Goal: Find specific page/section: Find specific page/section

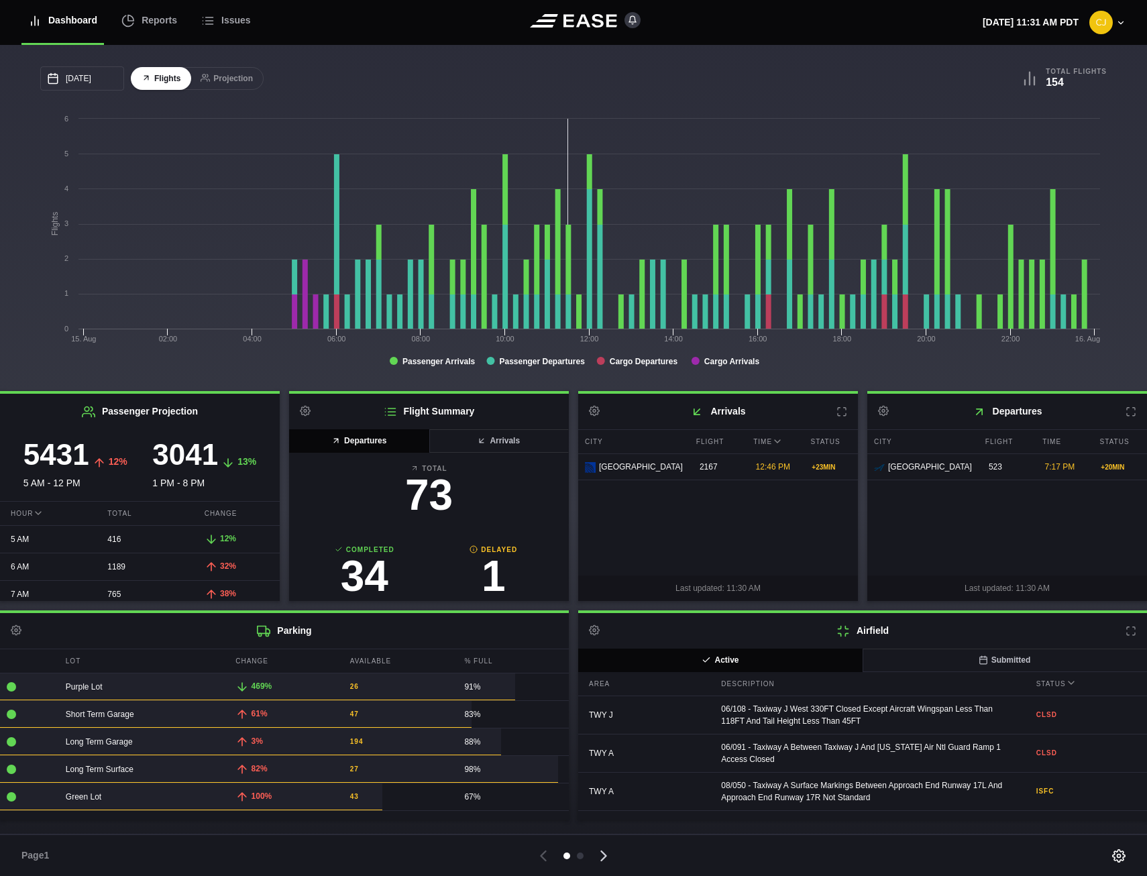
click at [602, 857] on icon at bounding box center [603, 855] width 19 height 19
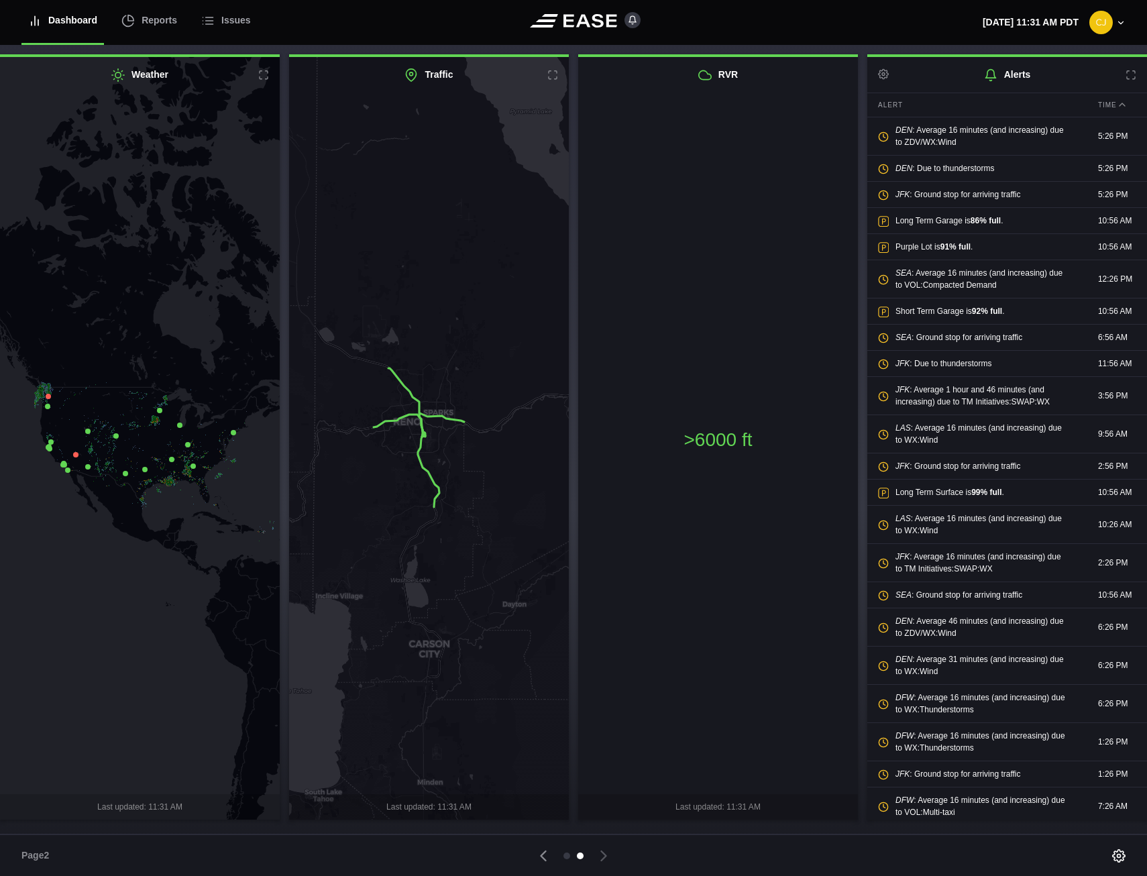
click at [87, 429] on icon at bounding box center [87, 430] width 5 height 5
click at [116, 550] on icon at bounding box center [139, 438] width 339 height 919
click at [48, 396] on icon at bounding box center [48, 396] width 5 height 5
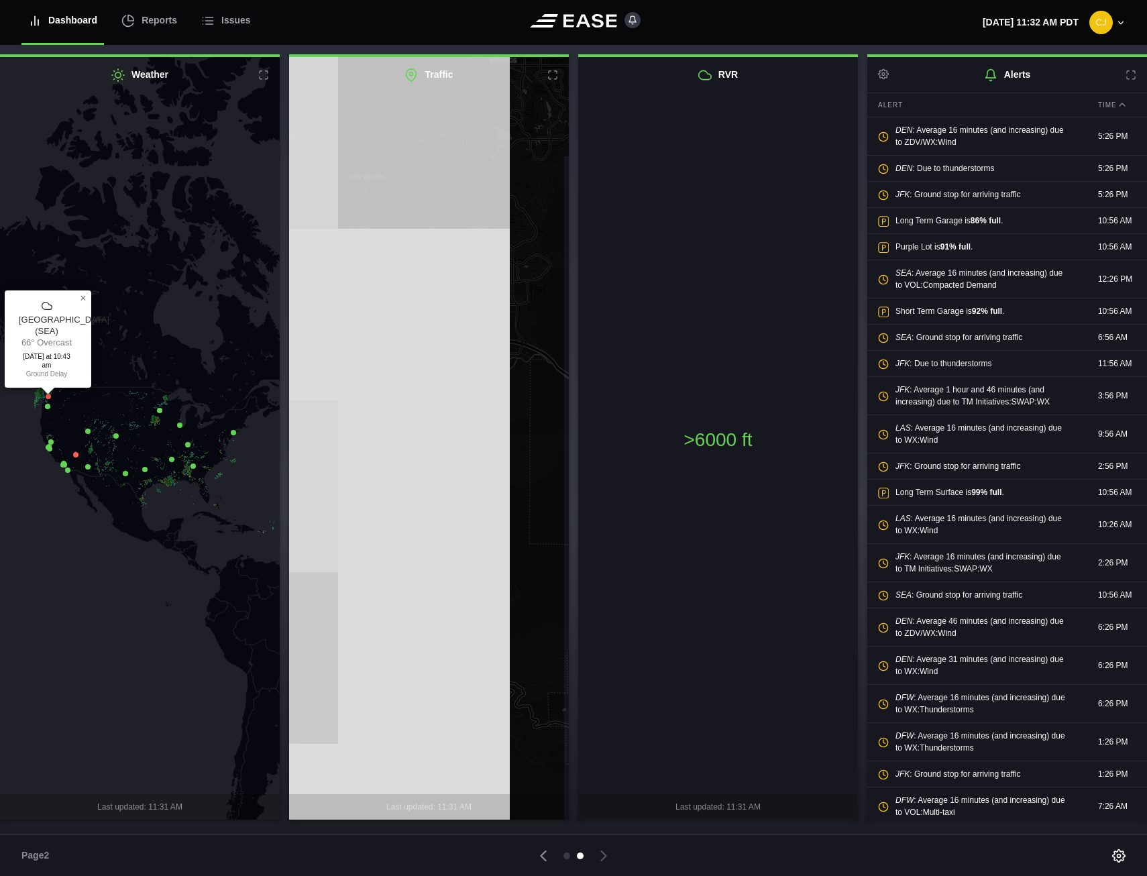
drag, startPoint x: 471, startPoint y: 435, endPoint x: 774, endPoint y: 610, distance: 350.3
click at [774, 610] on div "Weather Seattle ( SEA ) 66° Overcast Today at 10:43 am Ground Delay × Last upda…" at bounding box center [573, 436] width 1147 height 765
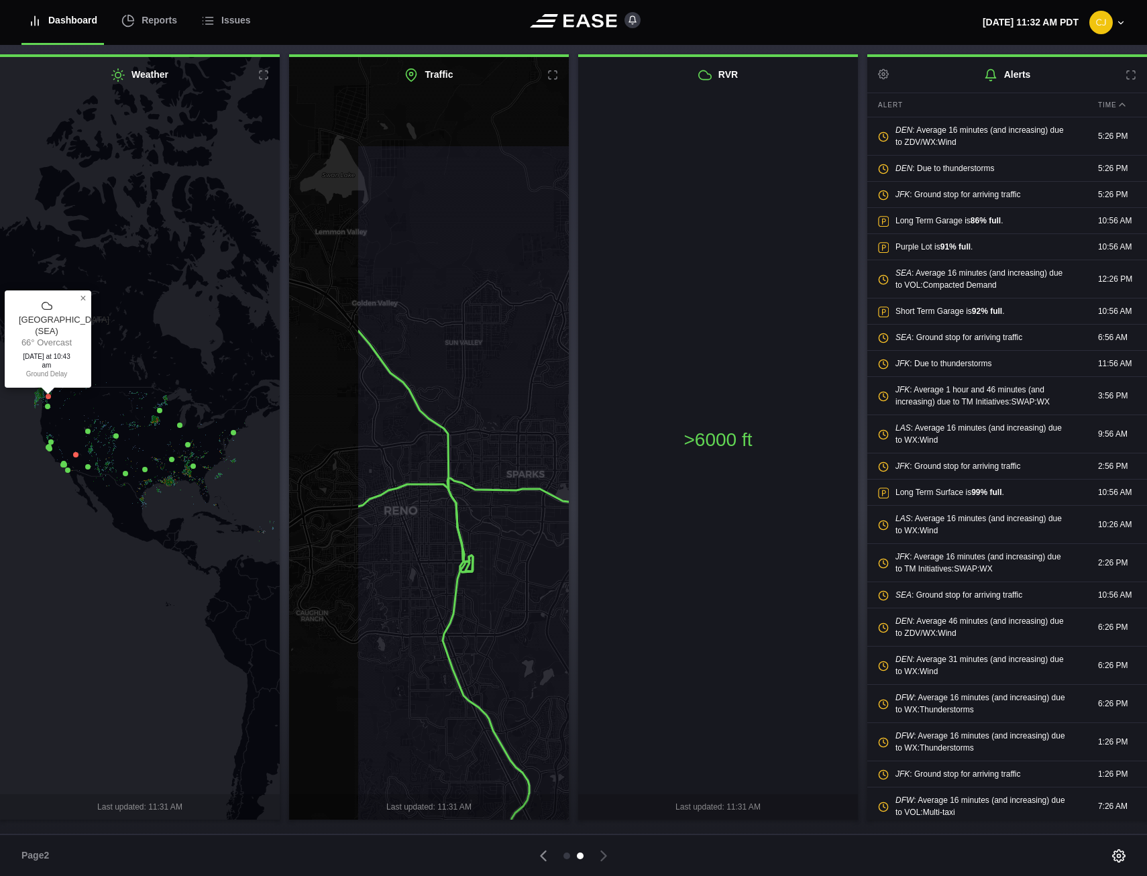
drag, startPoint x: 394, startPoint y: 494, endPoint x: 484, endPoint y: 654, distance: 184.6
click at [484, 654] on icon at bounding box center [525, 603] width 339 height 919
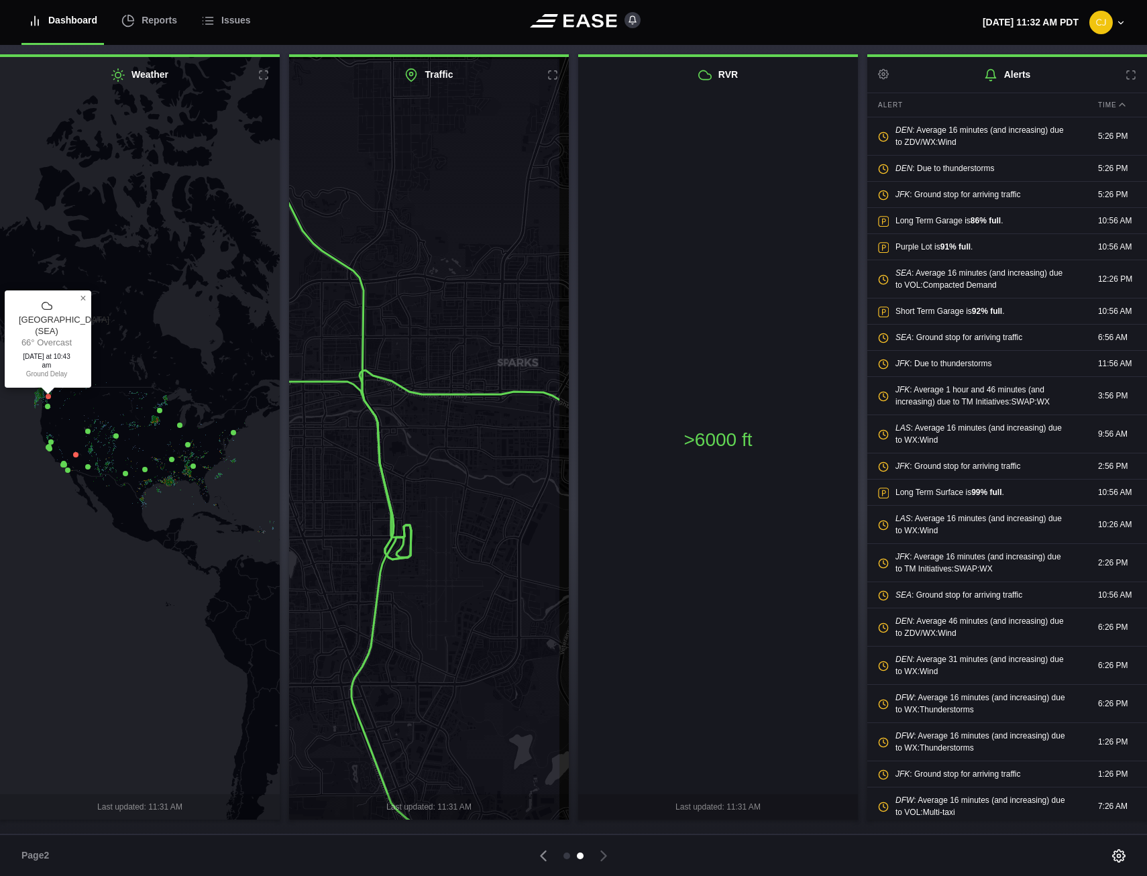
drag, startPoint x: 367, startPoint y: 445, endPoint x: 340, endPoint y: 519, distance: 79.1
click at [340, 519] on icon at bounding box center [391, 516] width 339 height 919
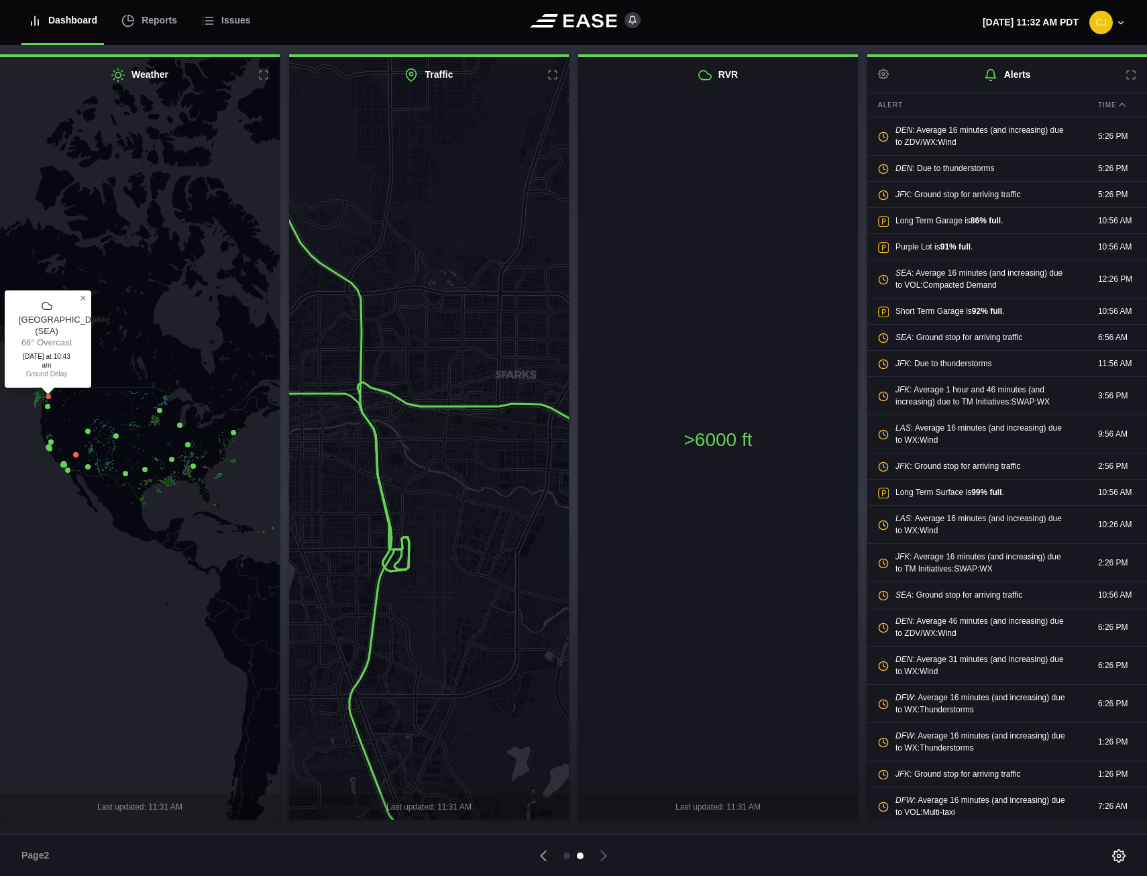
click at [760, 476] on div ">6000 ft" at bounding box center [718, 443] width 280 height 701
click at [542, 859] on icon at bounding box center [543, 855] width 19 height 19
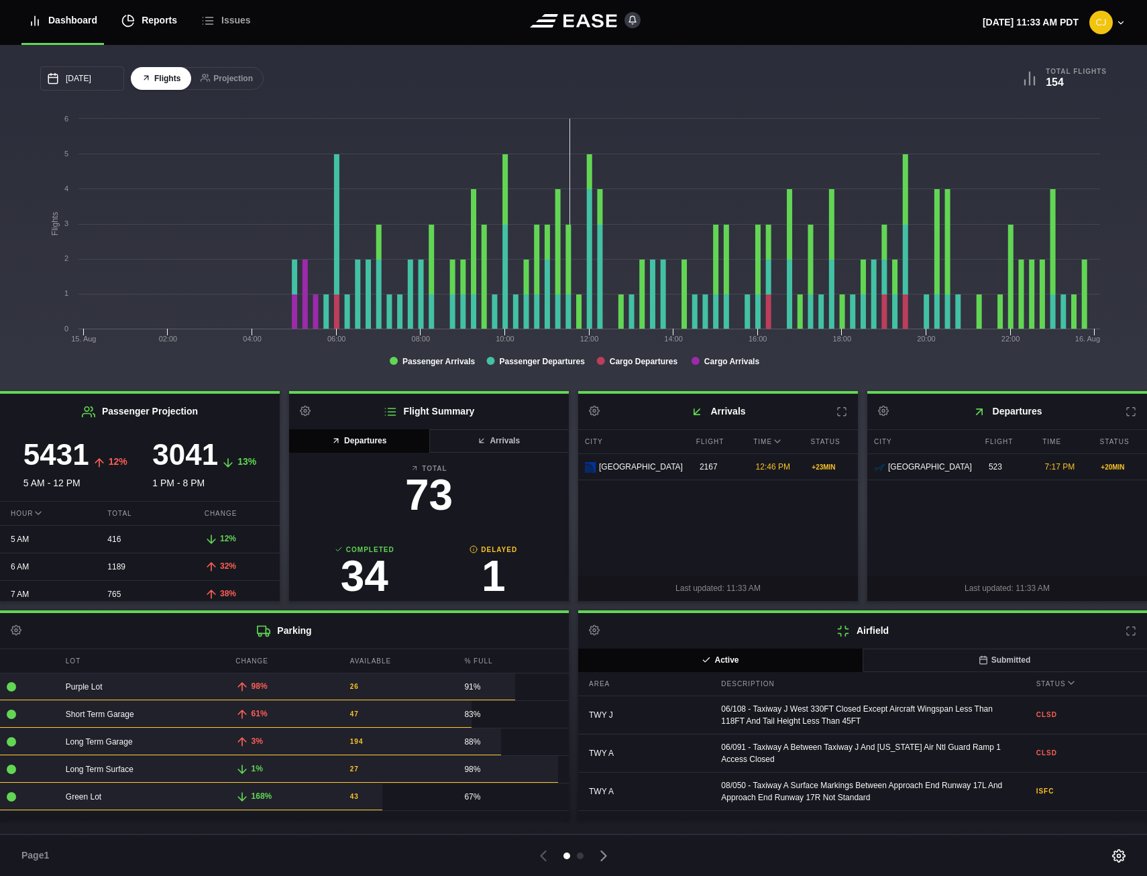
click at [149, 21] on div "Reports" at bounding box center [149, 20] width 56 height 45
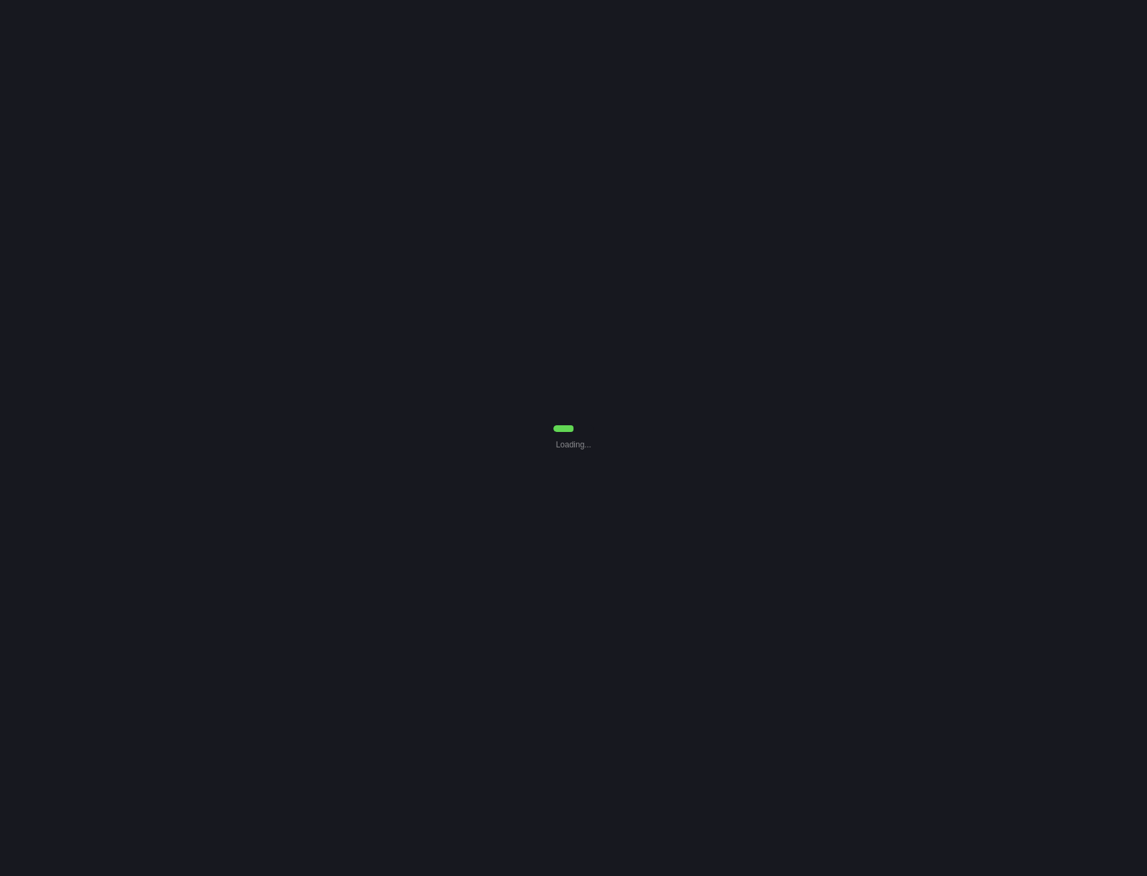
select select "7"
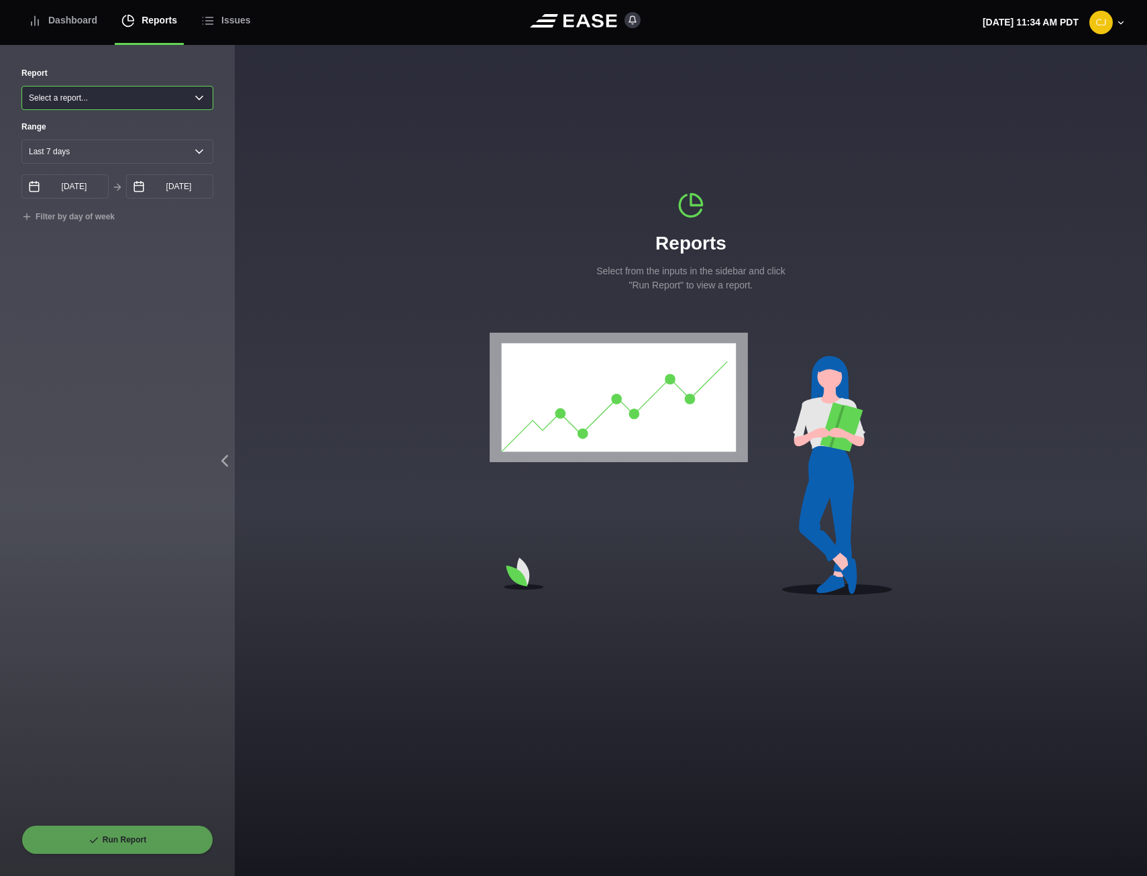
click at [203, 99] on select "Select a report... Arrivals Common Use Daily Throughput Departures Passenger Pr…" at bounding box center [117, 98] width 192 height 24
click at [323, 127] on div "Reports Select from the inputs in the sidebar and click "Run Report" to view a …" at bounding box center [691, 395] width 912 height 701
click at [84, 24] on div "Dashboard" at bounding box center [62, 20] width 69 height 45
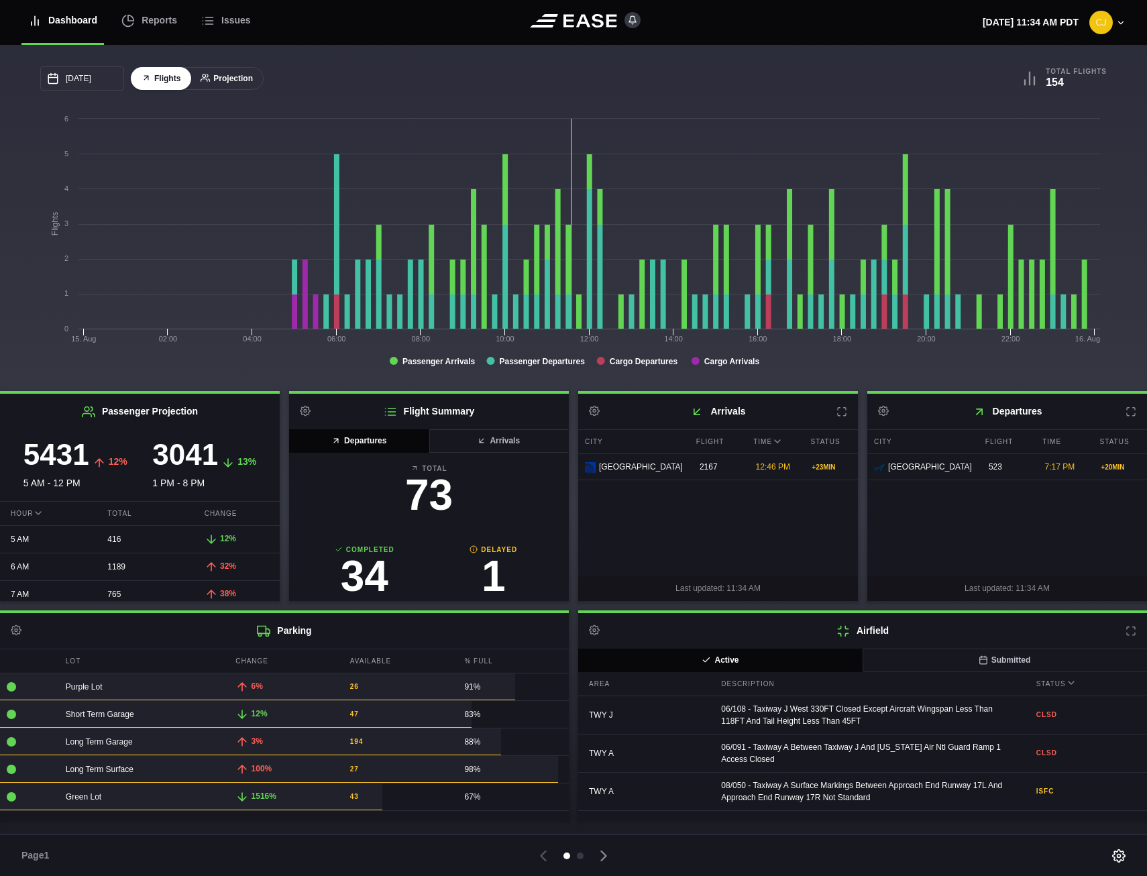
click at [237, 78] on button "Projection" at bounding box center [227, 78] width 74 height 23
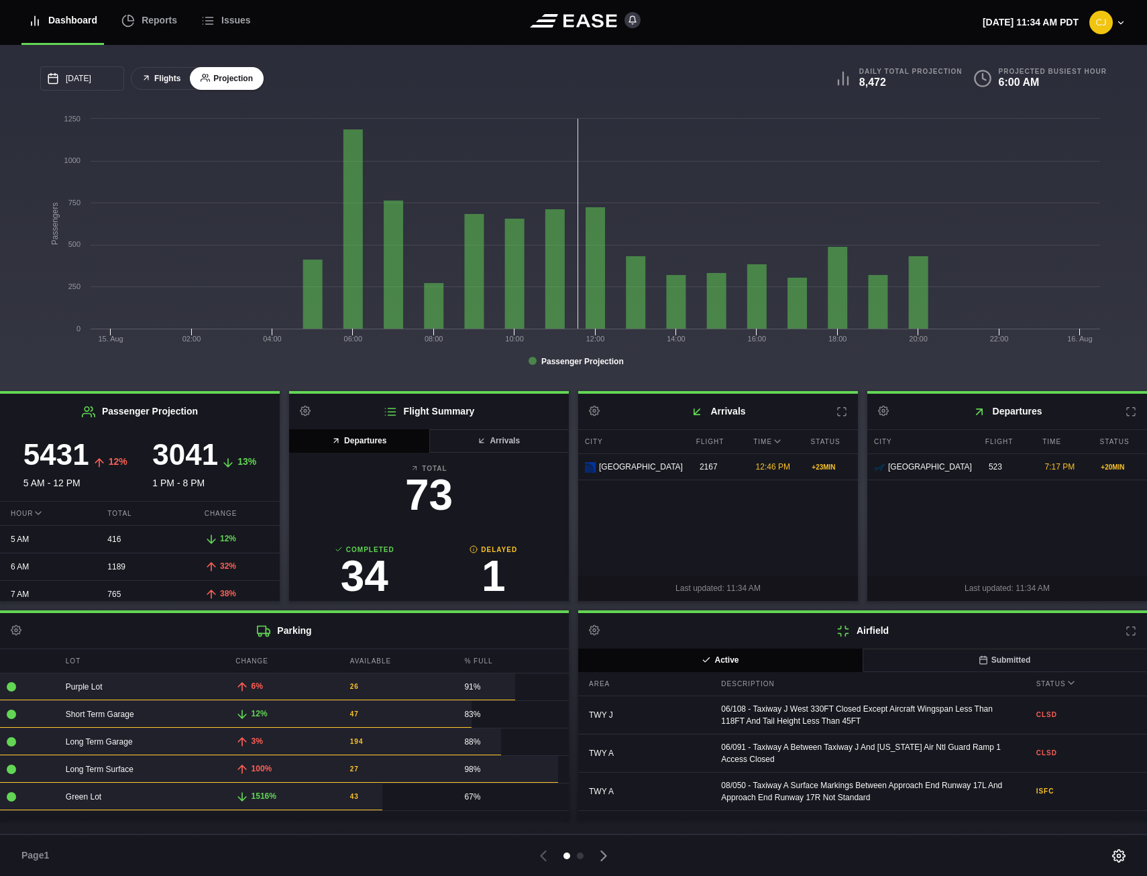
click at [167, 80] on button "Flights" at bounding box center [161, 78] width 60 height 23
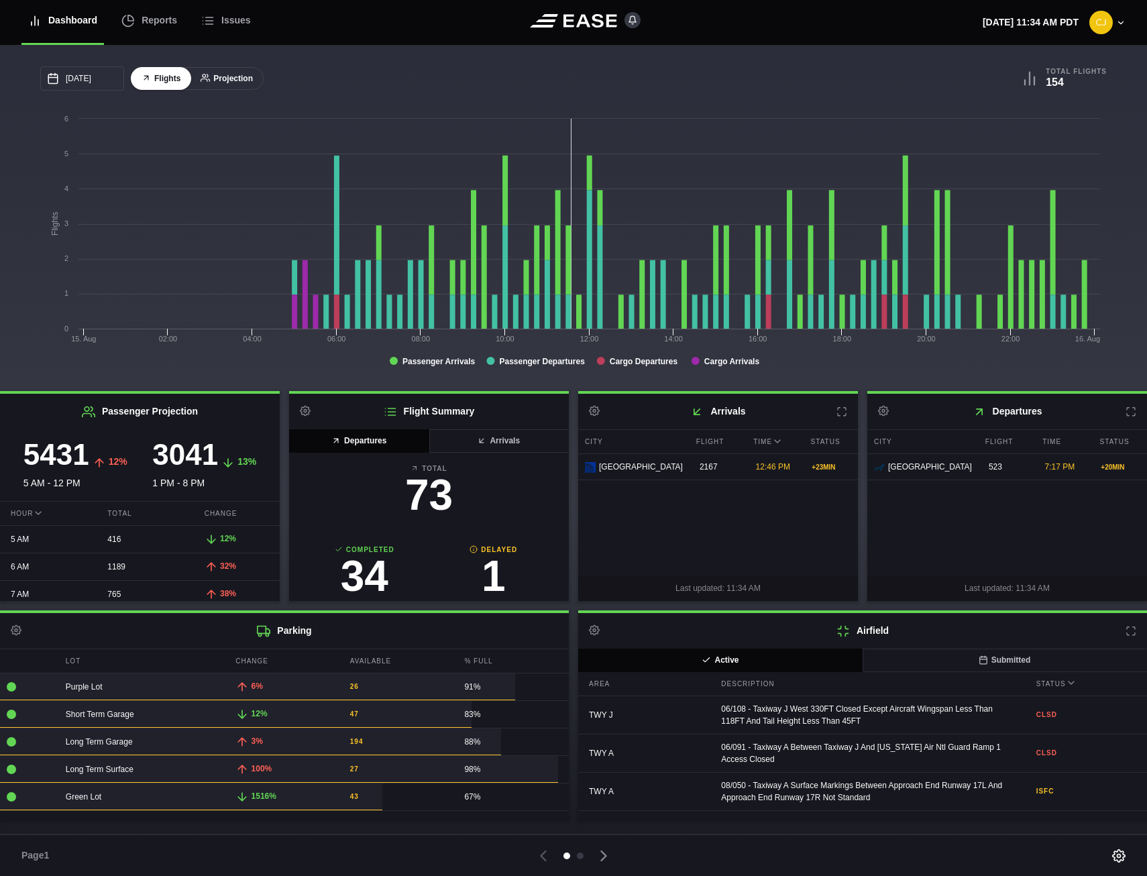
click at [226, 82] on button "Projection" at bounding box center [227, 78] width 74 height 23
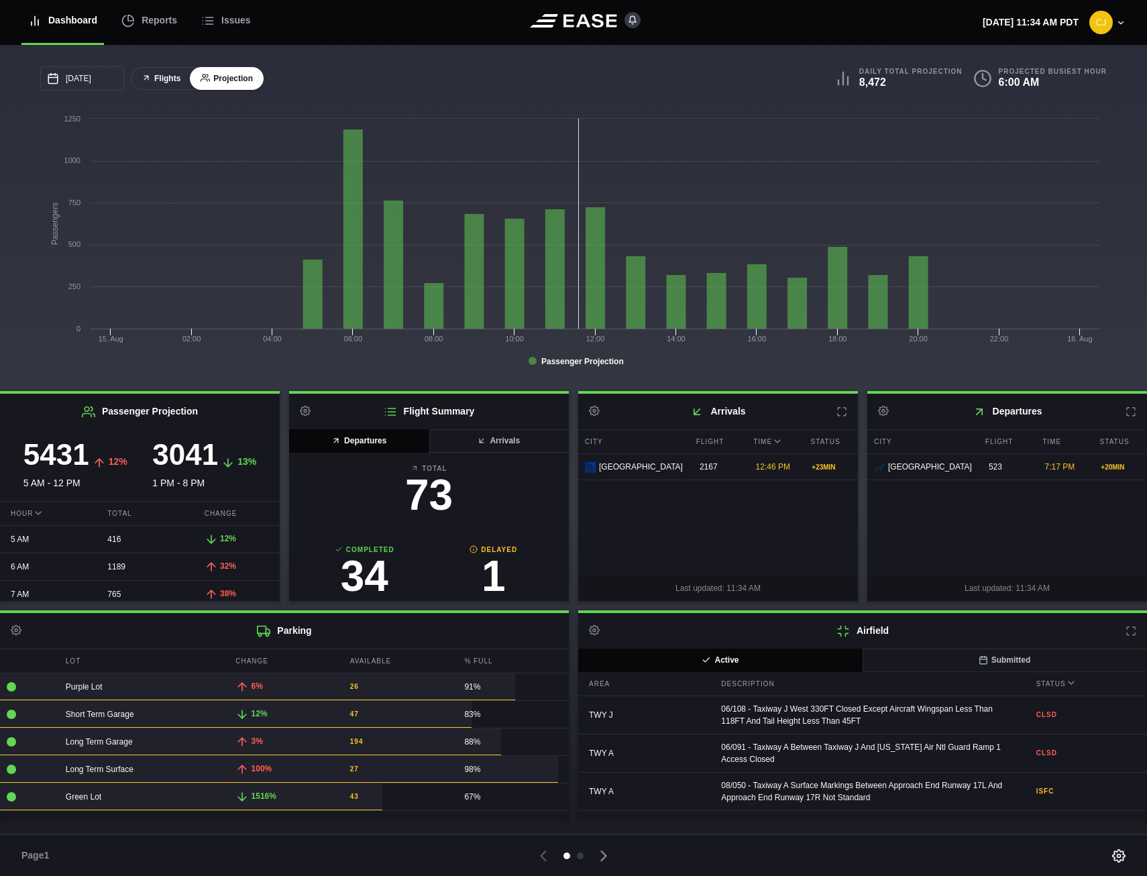
click at [172, 81] on button "Flights" at bounding box center [161, 78] width 60 height 23
